Goal: Task Accomplishment & Management: Manage account settings

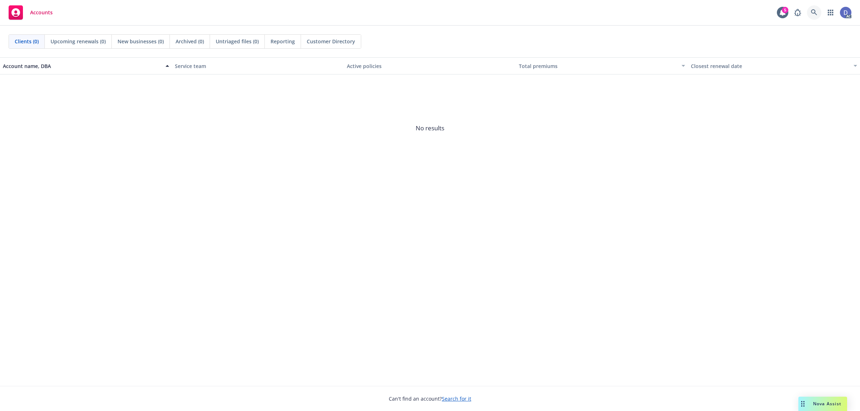
click at [812, 13] on icon at bounding box center [814, 12] width 6 height 6
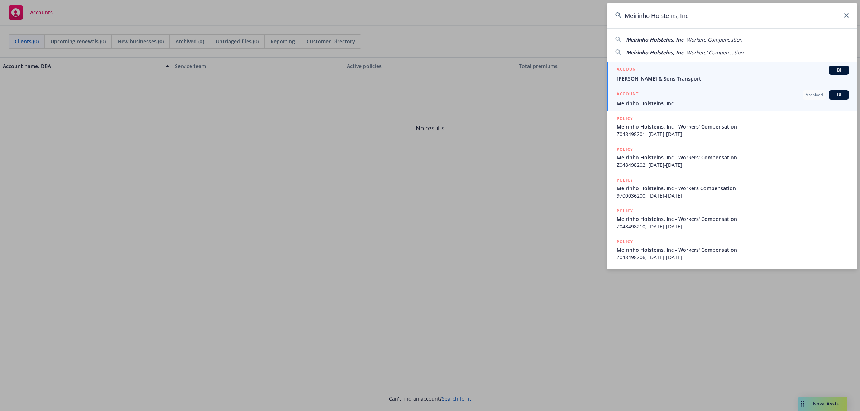
type input "Meirinho Holsteins, Inc"
click at [729, 104] on span "Meirinho Holsteins, Inc" at bounding box center [733, 104] width 232 height 8
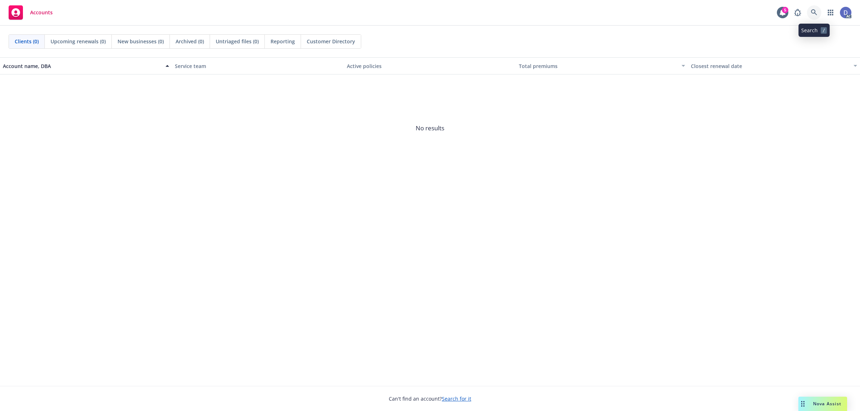
click at [810, 15] on link at bounding box center [814, 12] width 14 height 14
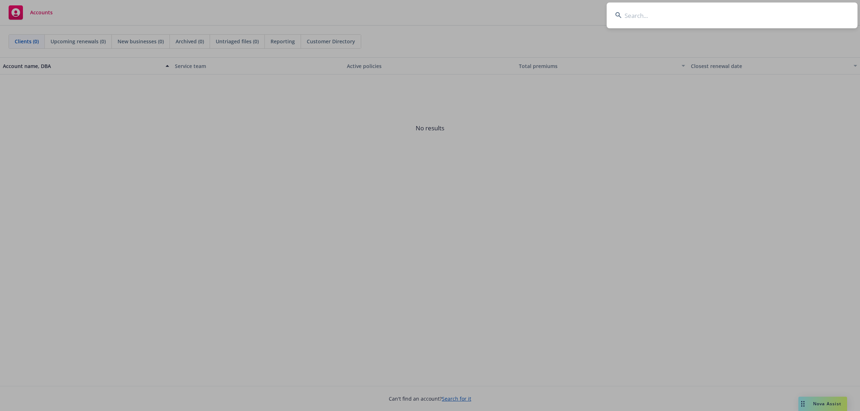
type input "Meirinho Holsteins, Inc"
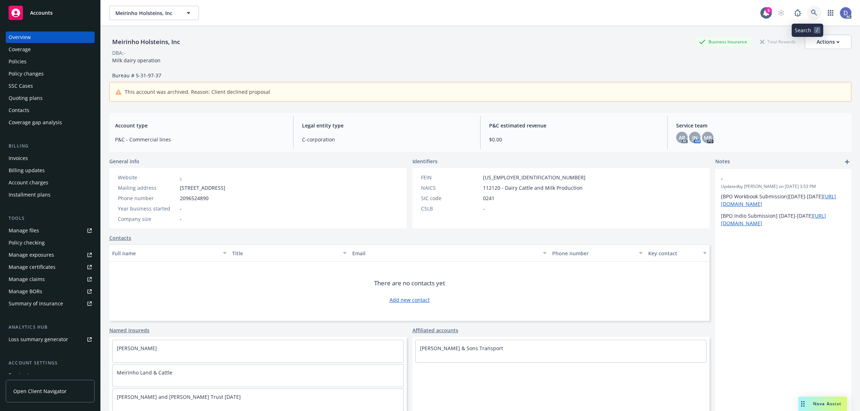
click at [811, 15] on icon at bounding box center [814, 13] width 6 height 6
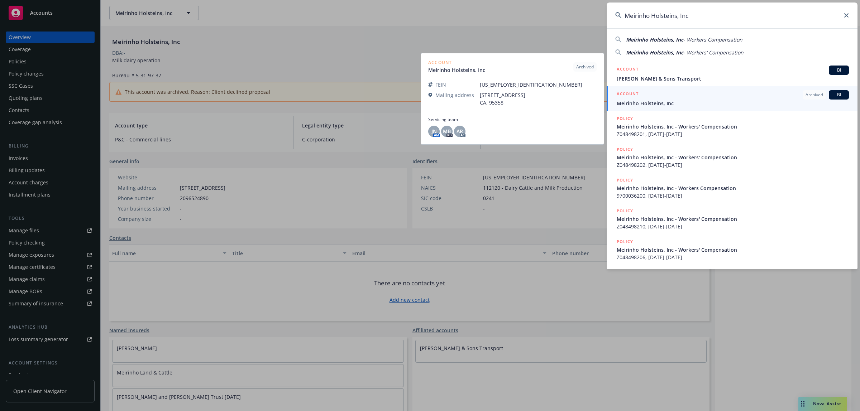
type input "Meirinho Holsteins, Inc"
click at [721, 100] on span "Meirinho Holsteins, Inc" at bounding box center [733, 104] width 232 height 8
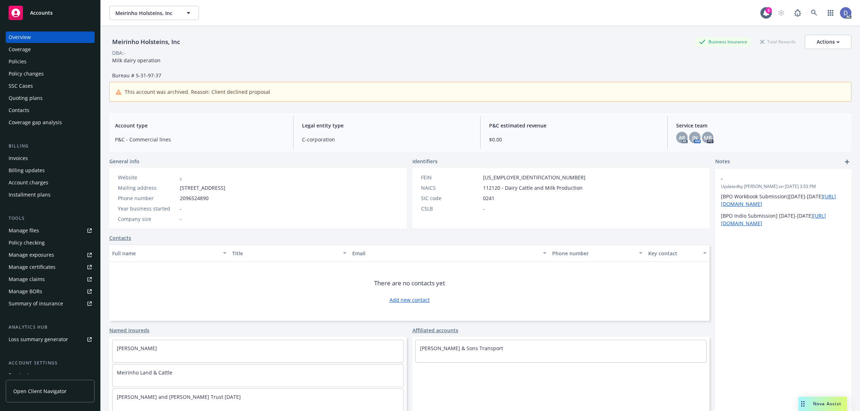
click at [52, 282] on link "Manage claims" at bounding box center [50, 279] width 89 height 11
copy div "Meirinho Holsteins, Inc"
drag, startPoint x: 182, startPoint y: 45, endPoint x: 114, endPoint y: 45, distance: 68.1
click at [114, 45] on div "Meirinho Holsteins, Inc" at bounding box center [145, 41] width 73 height 9
click at [34, 234] on div "Manage files" at bounding box center [24, 230] width 30 height 11
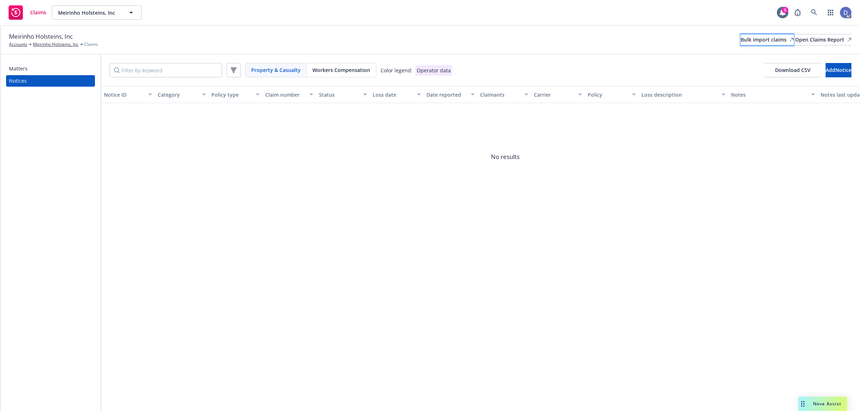
click at [740, 38] on div "Bulk import claims" at bounding box center [766, 39] width 53 height 11
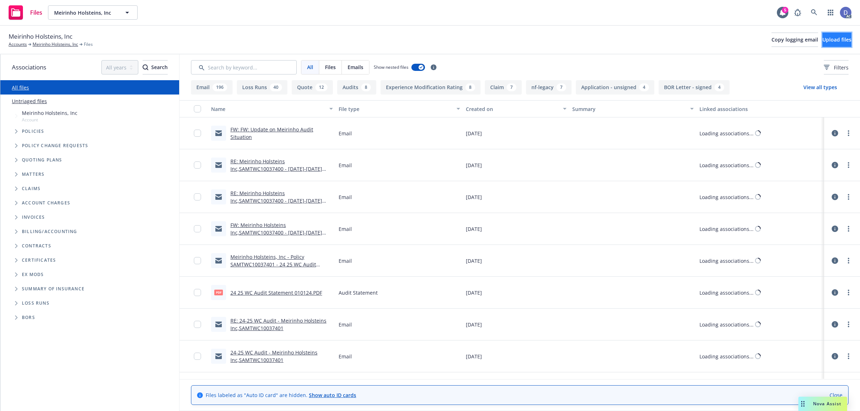
click at [826, 42] on span "Upload files" at bounding box center [836, 39] width 29 height 7
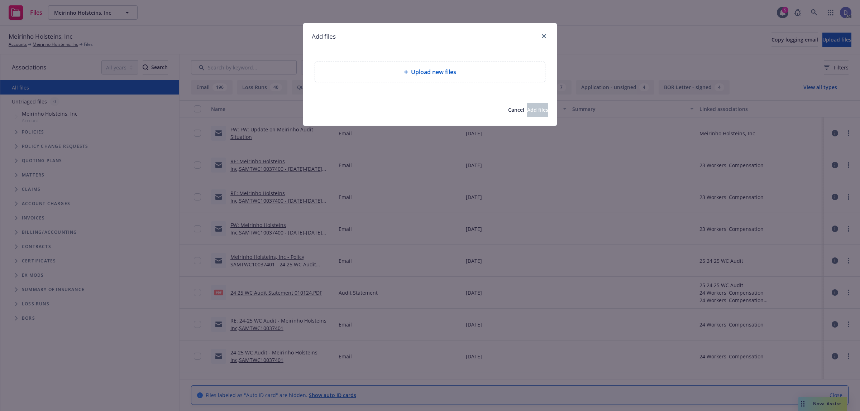
click at [428, 74] on span "Upload new files" at bounding box center [433, 72] width 45 height 9
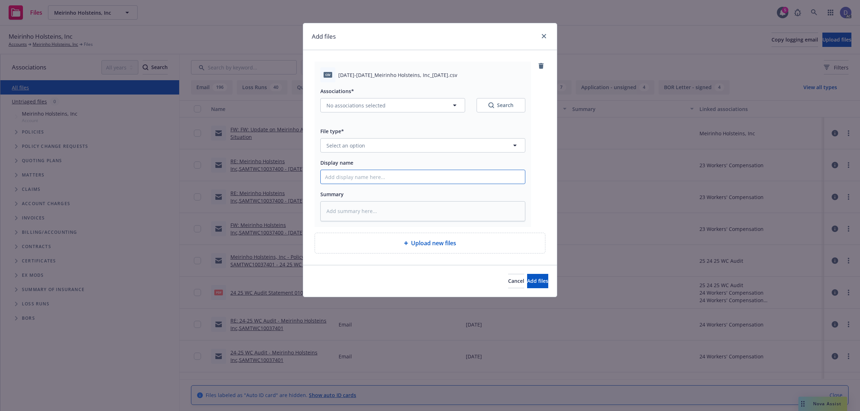
drag, startPoint x: 450, startPoint y: 177, endPoint x: 454, endPoint y: 167, distance: 10.6
click at [450, 177] on input "Display name" at bounding box center [423, 177] width 204 height 14
paste input "2006-2020_Meirinho Holsteins, Inc_10-3-2024"
type input "2006-2020_Meirinho Holsteins, Inc_10-3-2024"
type textarea "x"
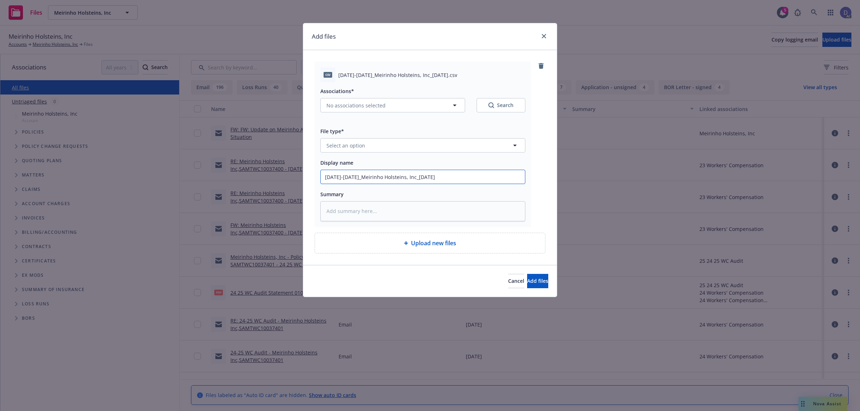
type input "2006-2020_Meirinho Holsteins, Inc_10-3-2024"
click at [477, 144] on button "Select an option" at bounding box center [422, 145] width 205 height 14
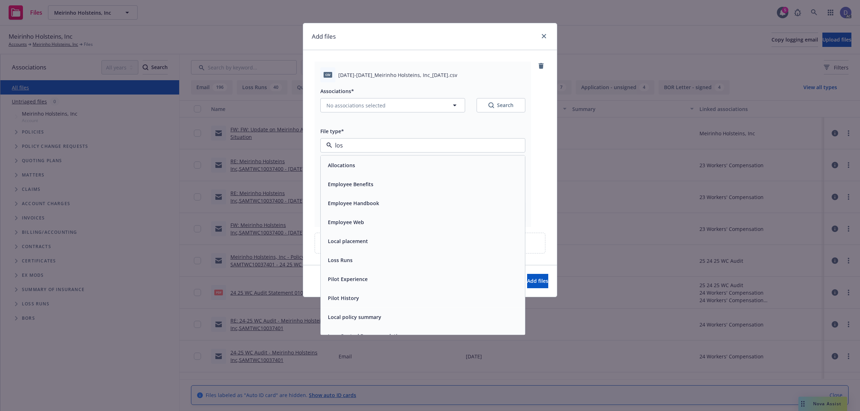
type input "loss"
click at [465, 161] on div "Loss Runs" at bounding box center [423, 165] width 196 height 10
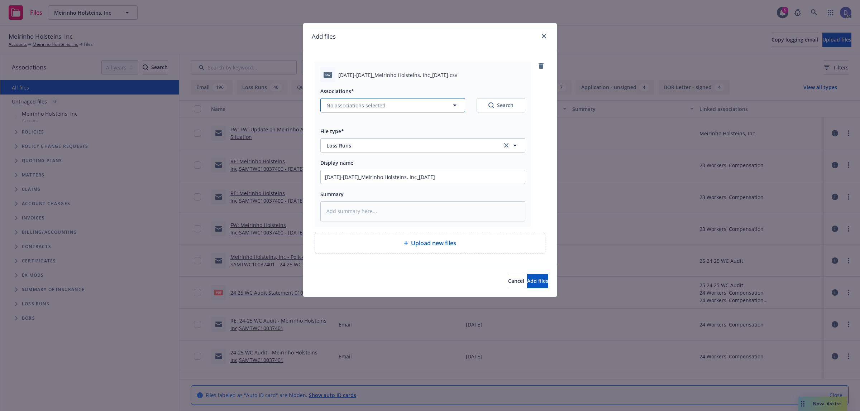
click at [401, 101] on button "No associations selected" at bounding box center [392, 105] width 145 height 14
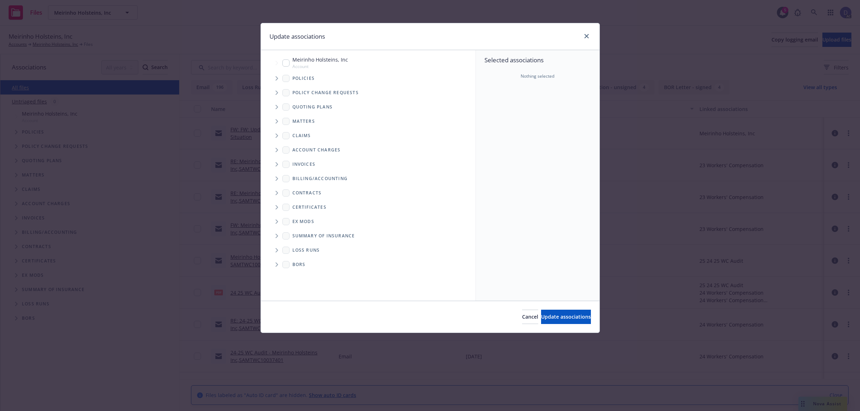
click at [277, 81] on span "Tree Example" at bounding box center [276, 78] width 11 height 11
click at [474, 100] on div "Quoting plans" at bounding box center [371, 107] width 207 height 14
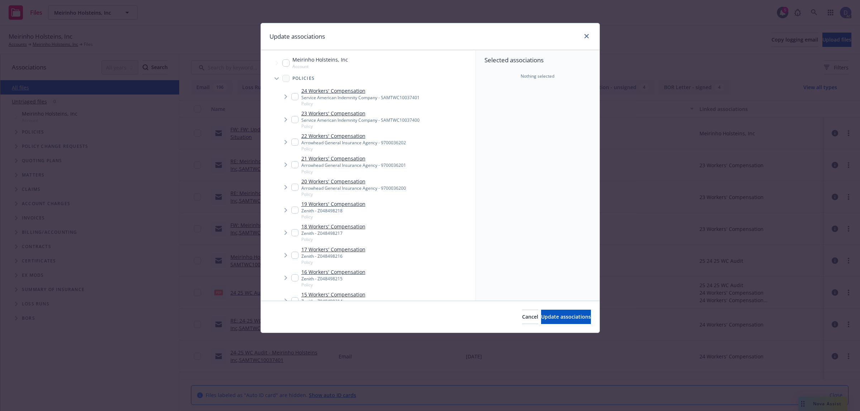
type textarea "x"
click at [296, 210] on input "Tree Example" at bounding box center [294, 210] width 7 height 7
checkbox input "true"
click at [554, 313] on span "Update associations" at bounding box center [566, 316] width 50 height 7
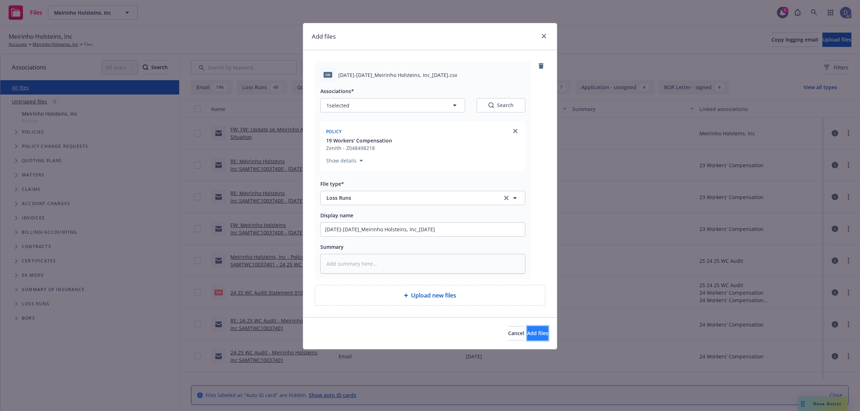
click at [527, 329] on button "Add files" at bounding box center [537, 333] width 21 height 14
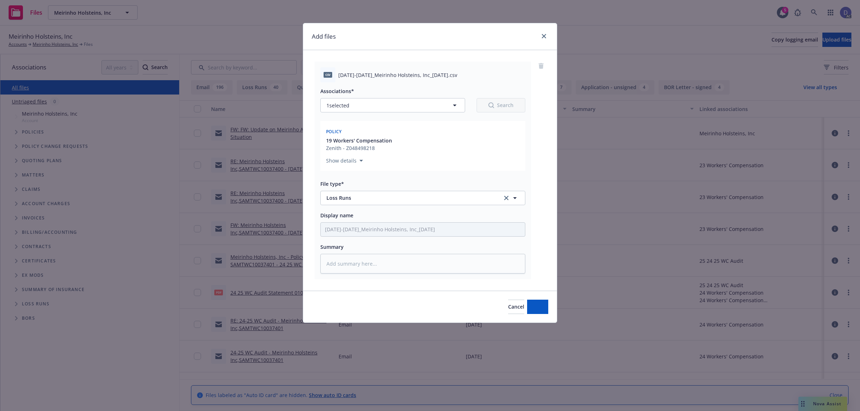
type textarea "x"
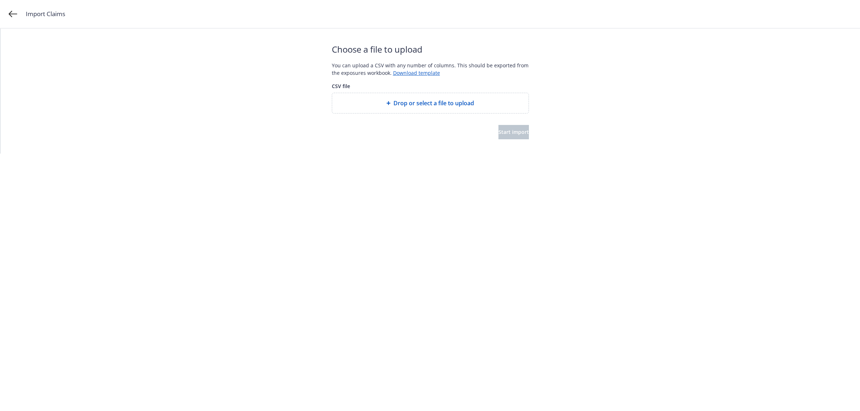
click at [412, 105] on span "Drop or select a file to upload" at bounding box center [433, 103] width 81 height 9
click at [527, 134] on button "Start import" at bounding box center [513, 132] width 30 height 14
click at [606, 105] on html "Import Claims Start over Your file is being processed... Depending on the size …" at bounding box center [430, 52] width 860 height 105
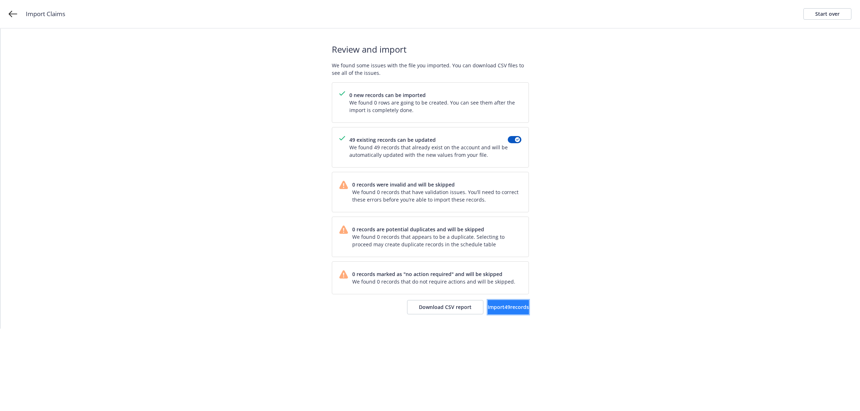
click at [501, 303] on button "Import 49 records" at bounding box center [508, 307] width 41 height 14
click at [488, 312] on link "View accounts" at bounding box center [499, 307] width 59 height 14
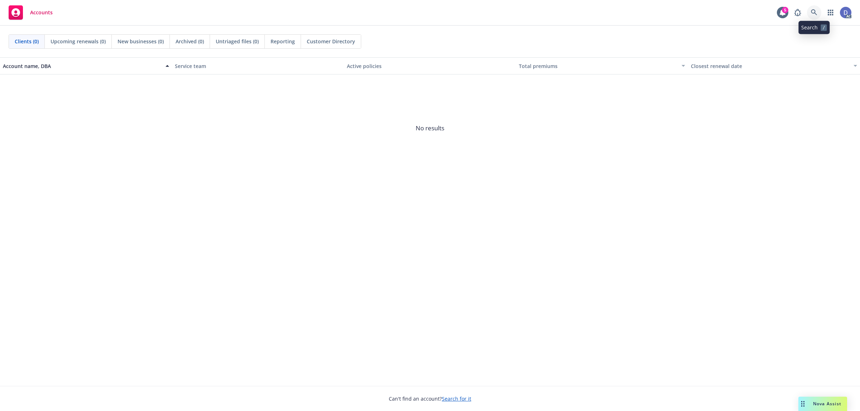
click at [807, 14] on link at bounding box center [814, 12] width 14 height 14
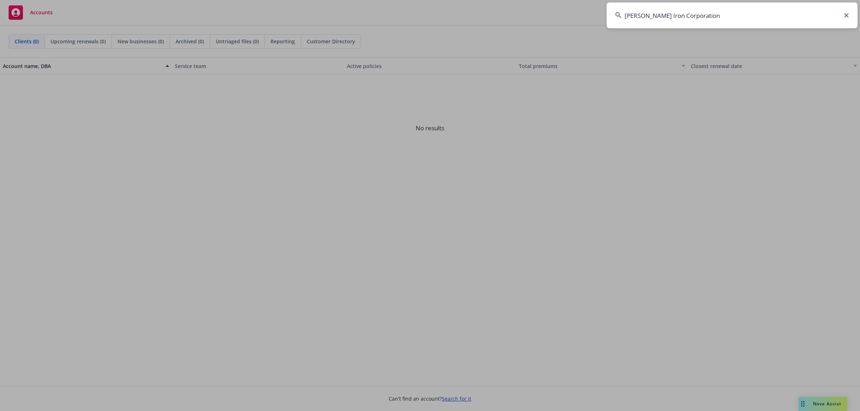
click at [807, 14] on input "Schroeder Iron Corporation" at bounding box center [731, 16] width 251 height 26
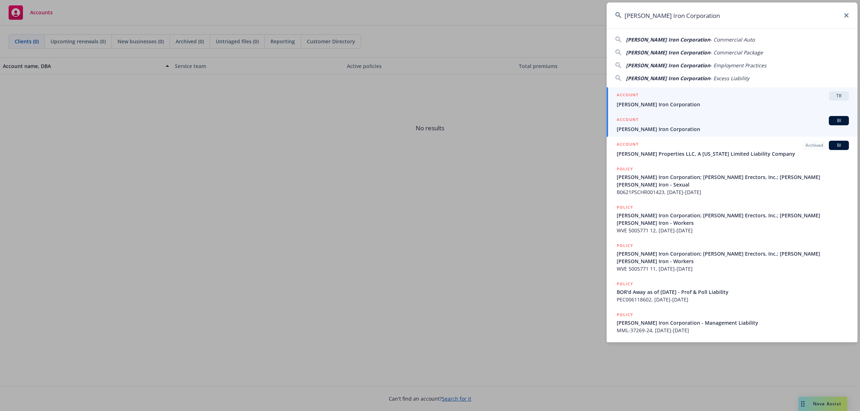
type input "Schroeder Iron Corporation"
click at [657, 128] on span "Schroeder Iron Corporation" at bounding box center [733, 129] width 232 height 8
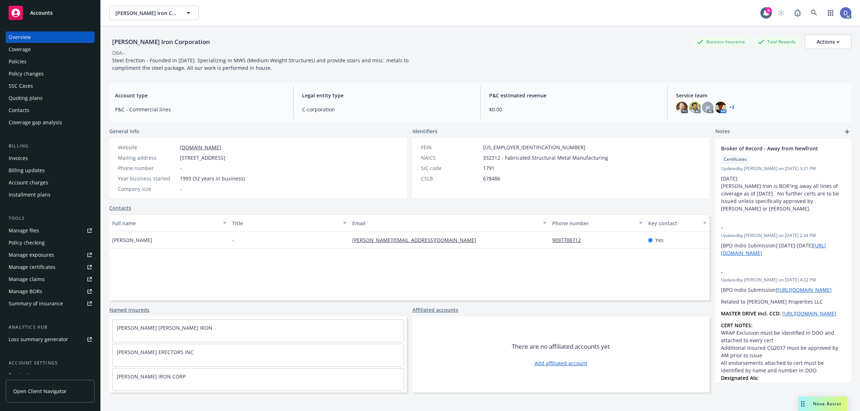
click at [17, 283] on div "Manage claims" at bounding box center [27, 279] width 36 height 11
click at [45, 234] on link "Manage files" at bounding box center [50, 230] width 89 height 11
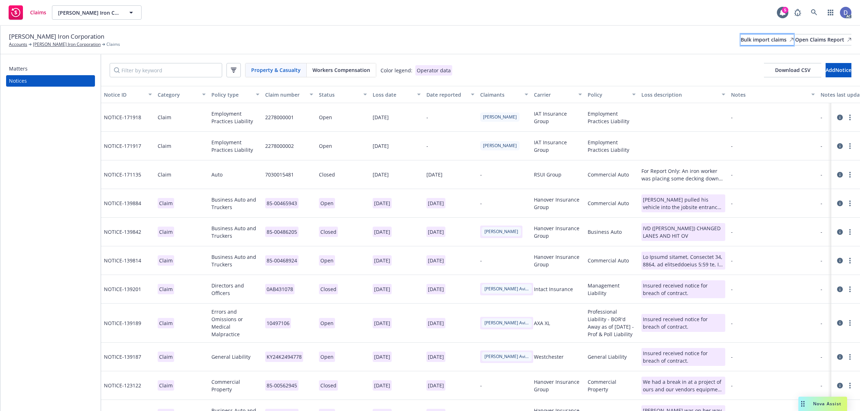
click at [789, 42] on icon at bounding box center [791, 40] width 4 height 4
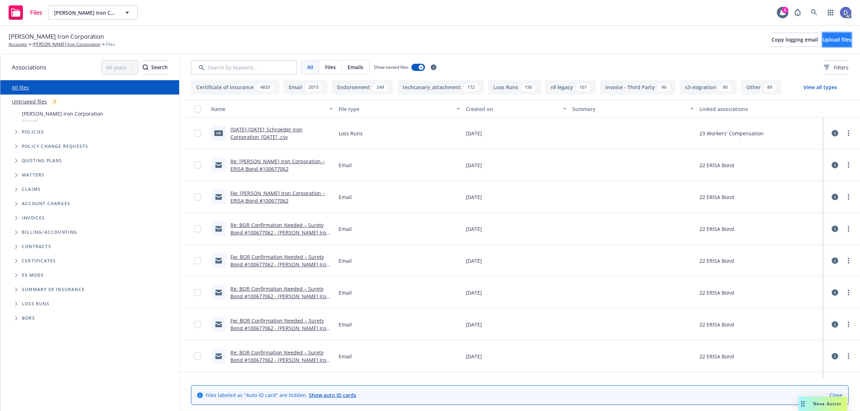
click at [831, 38] on span "Upload files" at bounding box center [836, 39] width 29 height 7
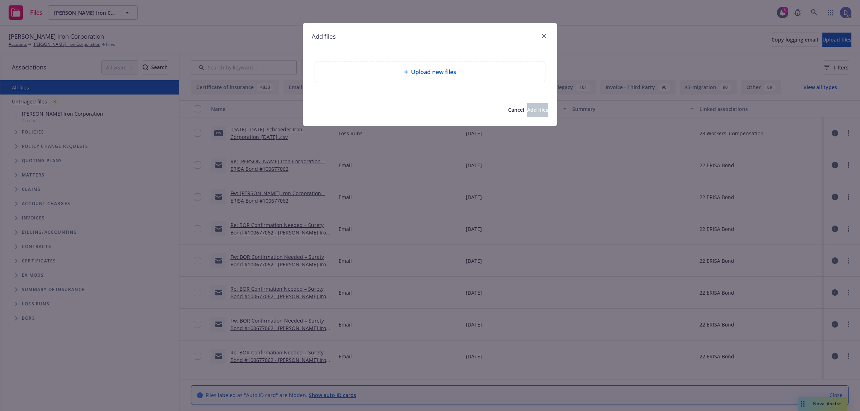
click at [416, 77] on div "Upload new files" at bounding box center [430, 72] width 230 height 20
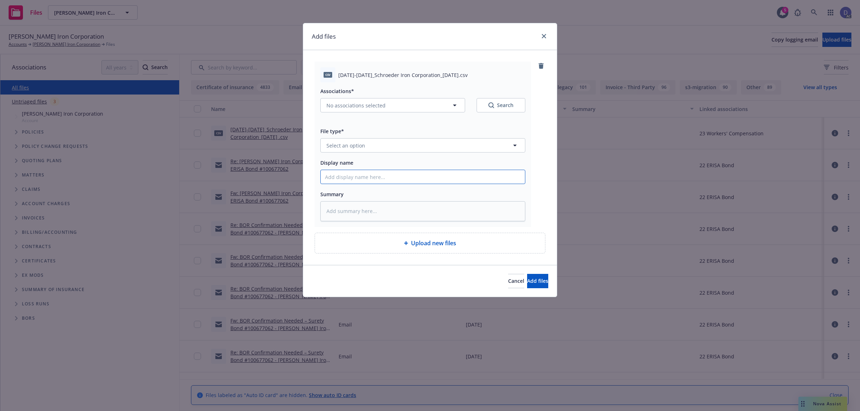
click at [493, 180] on input "Display name" at bounding box center [423, 177] width 204 height 14
paste input "2023-2024_Schroeder Iron Corporation_10-20-2024"
type textarea "x"
type input "2023-2024_Schroeder Iron Corporation_10-20-2024"
click at [451, 144] on button "Select an option" at bounding box center [422, 145] width 205 height 14
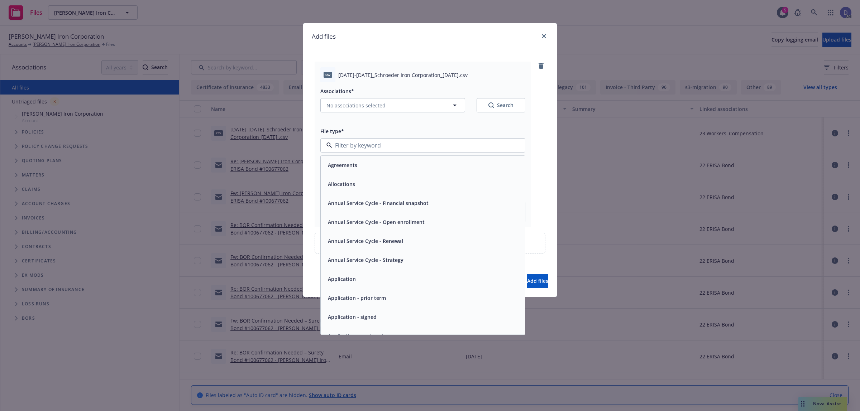
type input "o"
type input "lo"
click at [345, 264] on span "Loss Runs" at bounding box center [340, 260] width 25 height 8
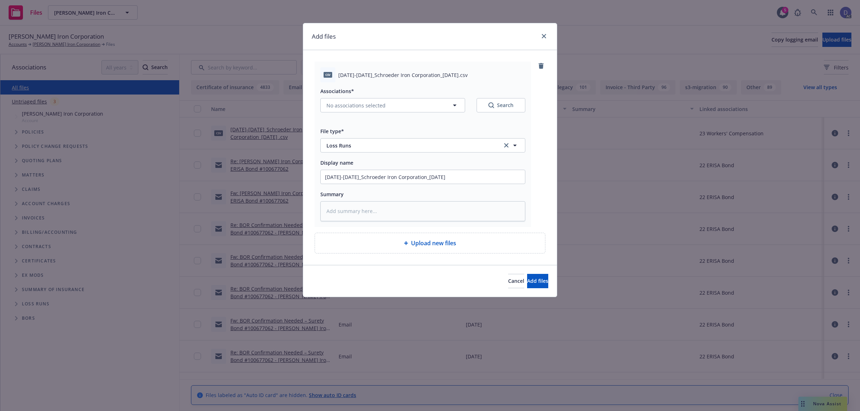
click at [417, 116] on div "Associations* No associations selected Search" at bounding box center [422, 104] width 205 height 34
click at [426, 109] on button "No associations selected" at bounding box center [392, 105] width 145 height 14
type textarea "x"
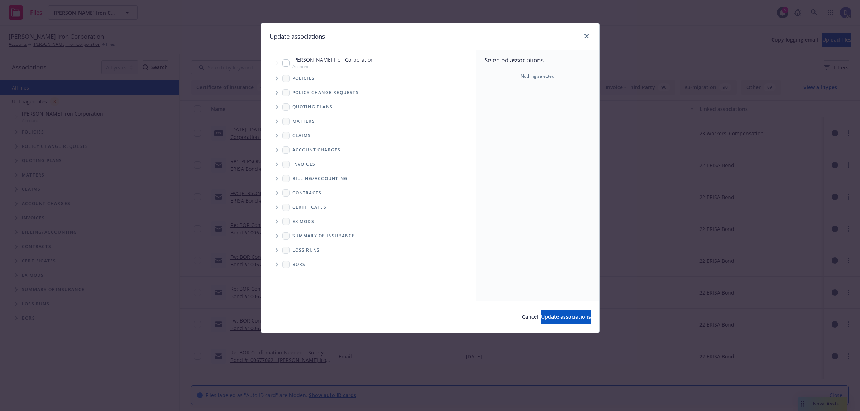
click at [277, 77] on icon "Tree Example" at bounding box center [276, 78] width 3 height 4
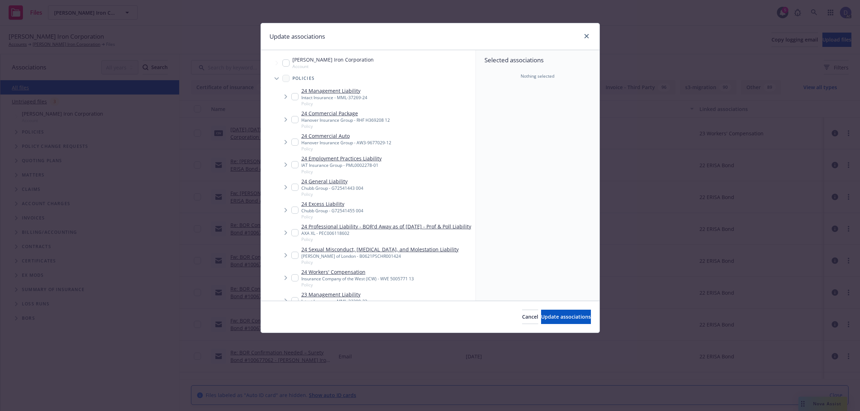
click at [410, 88] on div "24 Management Liability Intact Insurance - MML-37269-24 Policy" at bounding box center [376, 97] width 198 height 23
checkbox input "true"
type textarea "x"
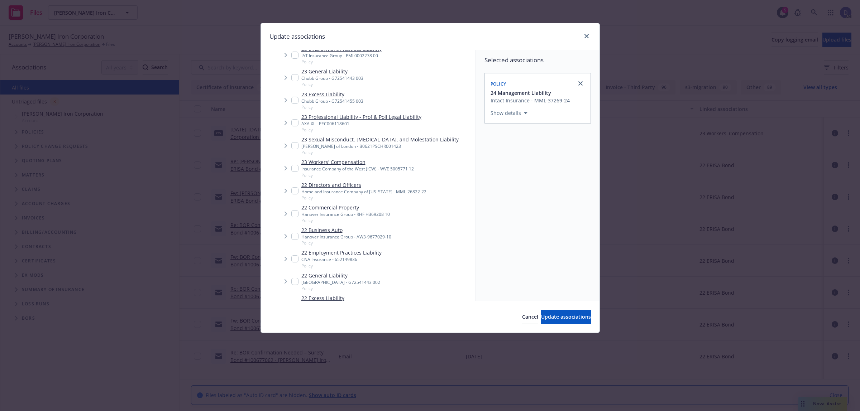
click at [295, 172] on input "Tree Example" at bounding box center [294, 168] width 7 height 7
checkbox input "true"
click at [580, 86] on icon "close" at bounding box center [580, 83] width 4 height 4
checkbox input "false"
click at [551, 309] on div "Cancel Update associations" at bounding box center [430, 317] width 339 height 32
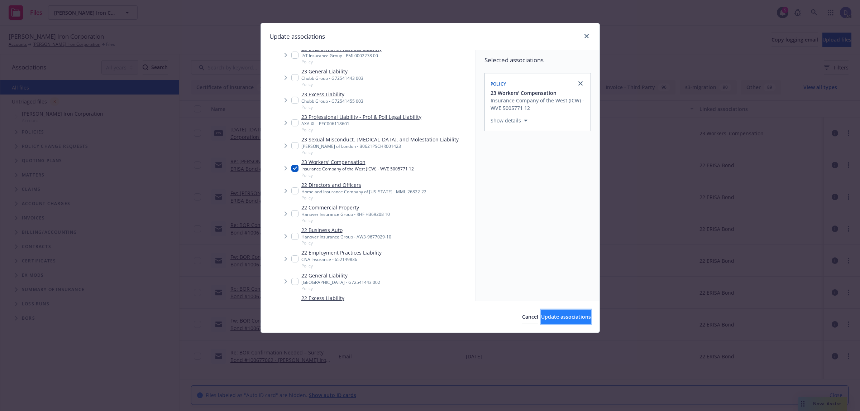
click at [550, 323] on button "Update associations" at bounding box center [566, 317] width 50 height 14
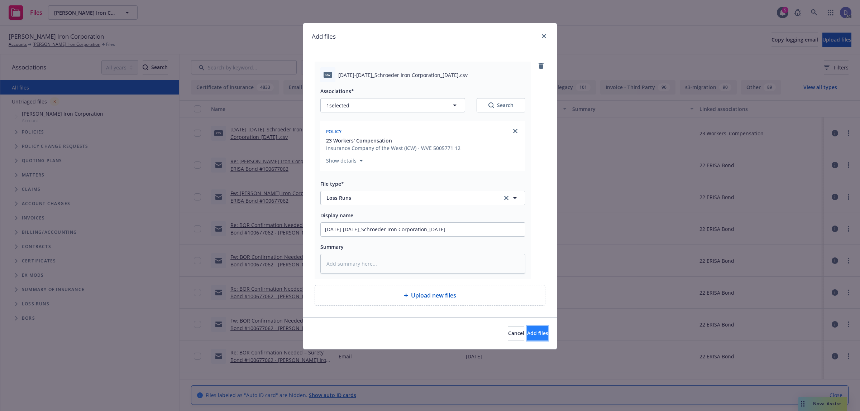
click at [527, 327] on button "Add files" at bounding box center [537, 333] width 21 height 14
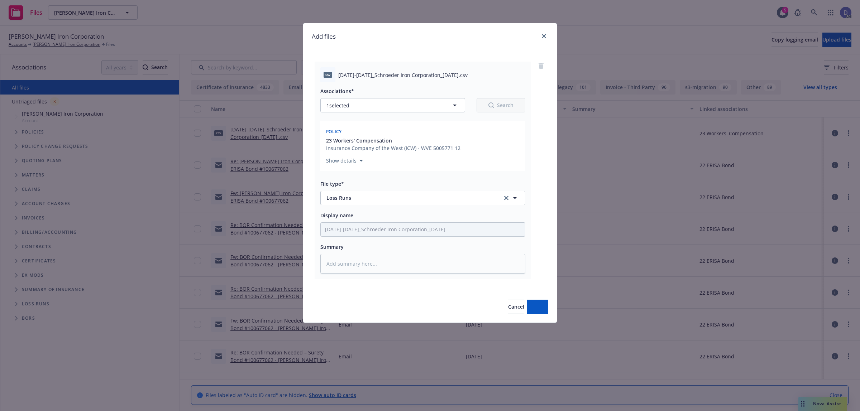
type textarea "x"
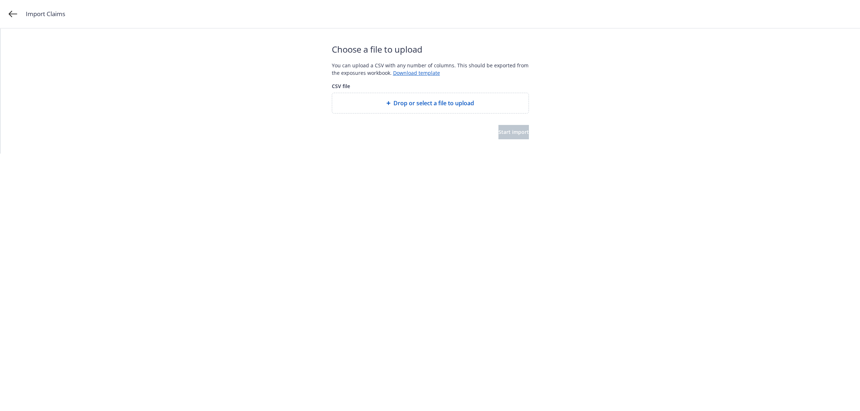
click at [420, 100] on span "Drop or select a file to upload" at bounding box center [433, 103] width 81 height 9
click at [503, 142] on div "Choose a file to upload You can upload a CSV with any number of columns. This s…" at bounding box center [430, 91] width 197 height 125
click at [503, 138] on button "Start import" at bounding box center [513, 132] width 30 height 14
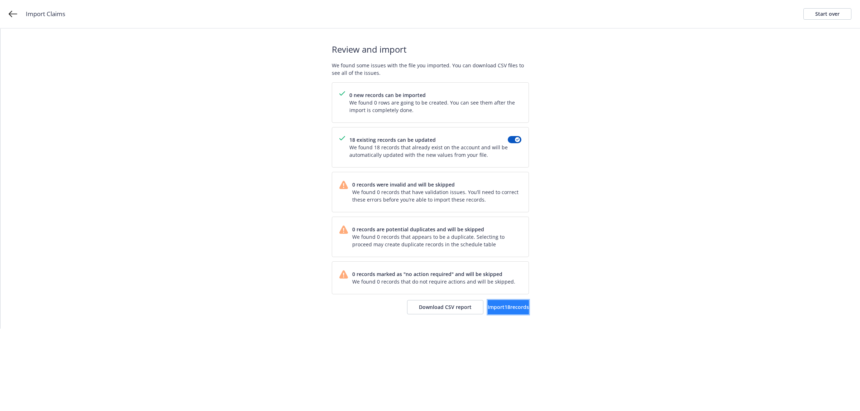
click at [492, 304] on span "Import 18 records" at bounding box center [508, 307] width 41 height 7
click at [504, 314] on link "View accounts" at bounding box center [499, 307] width 59 height 14
